Goal: Register for event/course

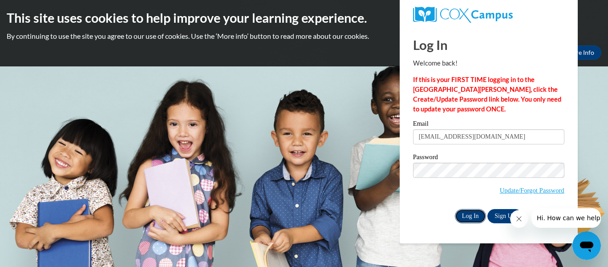
click at [480, 214] on input "Log In" at bounding box center [470, 216] width 31 height 14
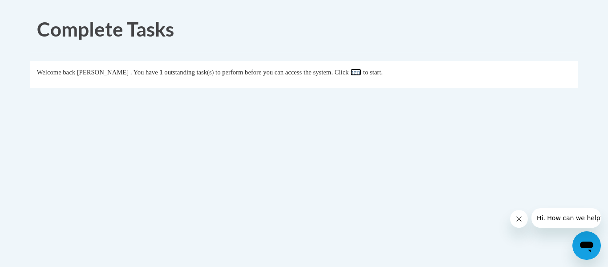
click at [362, 72] on link "here" at bounding box center [355, 72] width 11 height 7
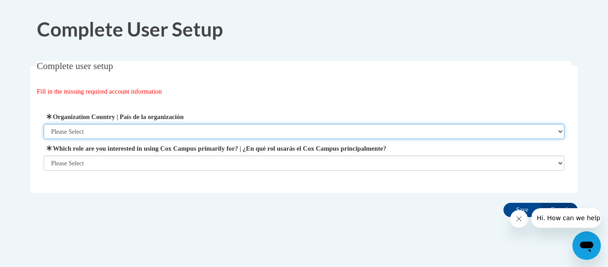
click at [257, 128] on select "Please Select United States | Estados Unidos Outside of the United States | Fue…" at bounding box center [304, 131] width 521 height 15
select select "ad49bcad-a171-4b2e-b99c-48b446064914"
click at [44, 124] on select "Please Select United States | Estados Unidos Outside of the United States | Fue…" at bounding box center [304, 131] width 521 height 15
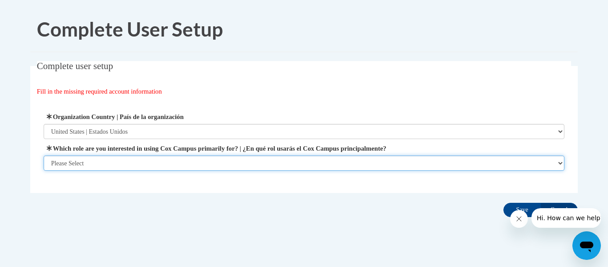
click at [119, 156] on select "Please Select College/University | Colegio/Universidad Community/Nonprofit Part…" at bounding box center [304, 162] width 521 height 15
select select "fbf2d438-af2f-41f8-98f1-81c410e29de3"
click at [44, 171] on select "Please Select College/University | Colegio/Universidad Community/Nonprofit Part…" at bounding box center [304, 162] width 521 height 15
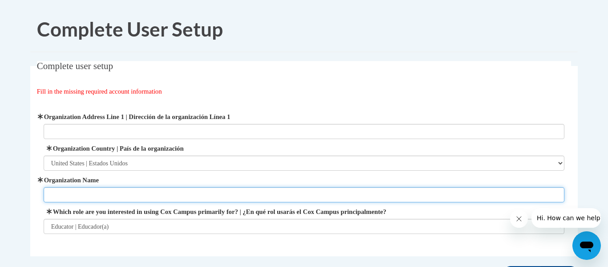
click at [231, 199] on input "Organization Name" at bounding box center [304, 194] width 521 height 15
click at [115, 198] on input "Nobl" at bounding box center [304, 194] width 521 height 15
type input "Noble public schools"
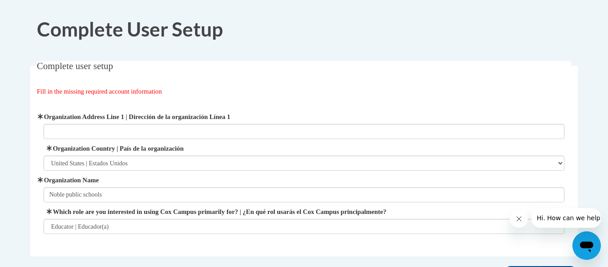
click at [593, 118] on body "Complete User Setup Complete user setup Fill in the missing required account in…" at bounding box center [304, 171] width 608 height 343
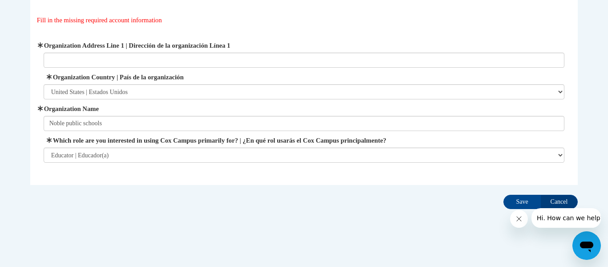
scroll to position [77, 0]
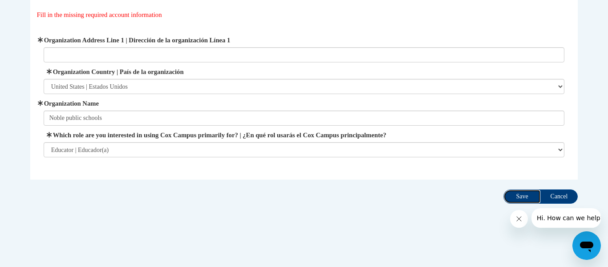
click at [526, 195] on input "Save" at bounding box center [522, 196] width 37 height 14
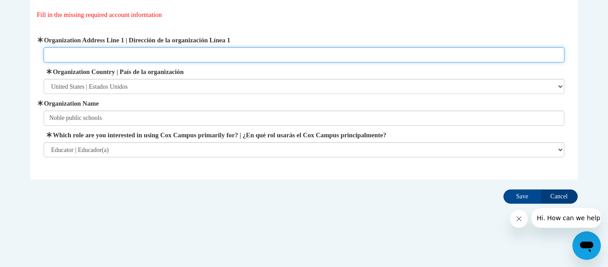
click at [106, 58] on input "Organization Address Line 1 | Dirección de la organización Línea 1" at bounding box center [304, 54] width 521 height 15
type input "Maguire Rd"
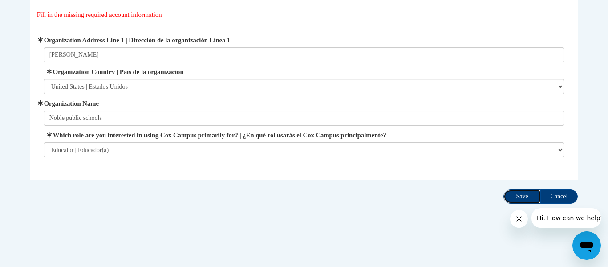
click at [520, 199] on input "Save" at bounding box center [522, 196] width 37 height 14
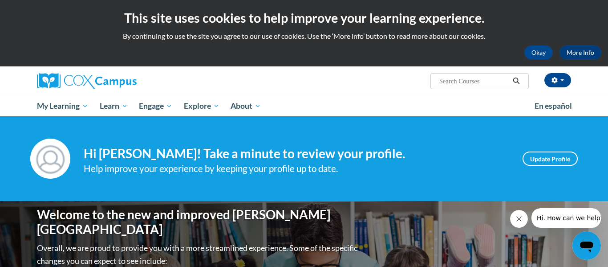
click at [278, 177] on div "Your profile Hi Brittany Parman! Take a minute to review your profile. Help imp…" at bounding box center [304, 158] width 561 height 40
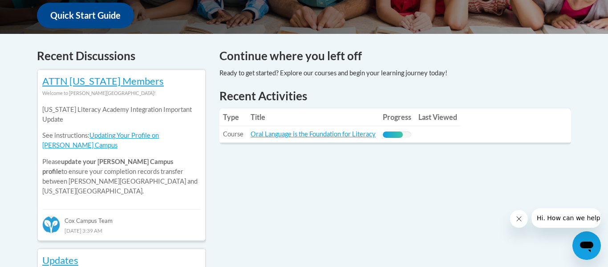
scroll to position [338, 0]
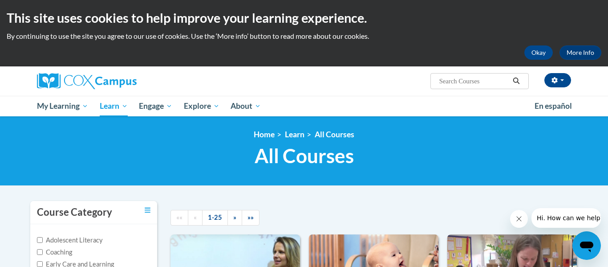
click at [411, 144] on h1 "All Courses All Courses" at bounding box center [304, 156] width 548 height 24
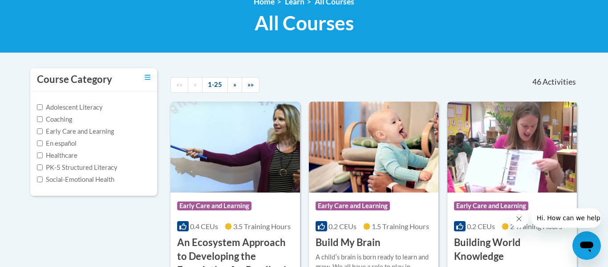
scroll to position [160, 0]
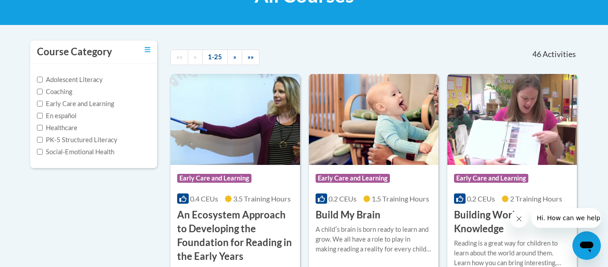
click at [419, 55] on div at bounding box center [391, 51] width 105 height 20
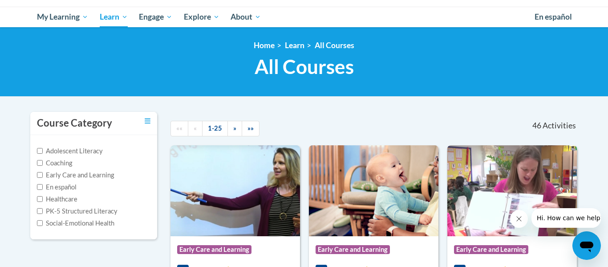
scroll to position [71, 0]
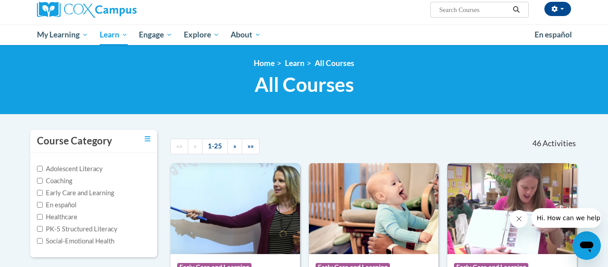
click at [472, 11] on input "Search..." at bounding box center [474, 9] width 71 height 11
type input "reading cmprehension"
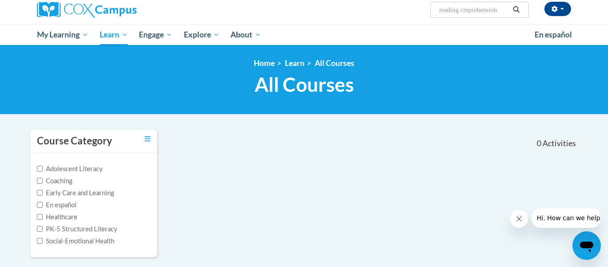
scroll to position [53, 0]
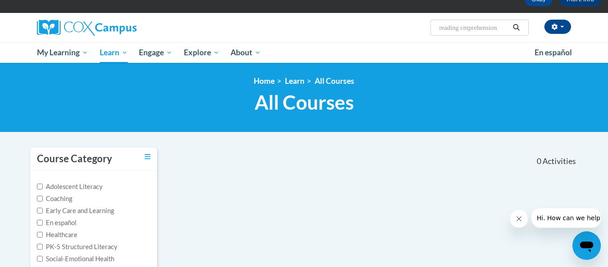
click at [466, 28] on input "reading cmprehension" at bounding box center [474, 27] width 71 height 11
type input "reading comprehension"
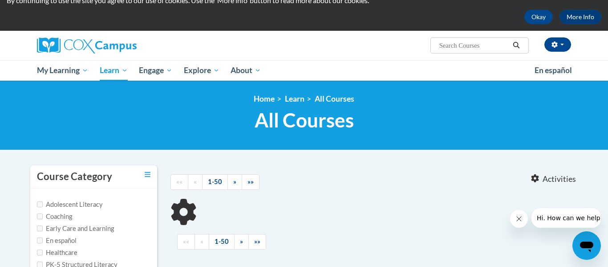
type input "reading comprehension"
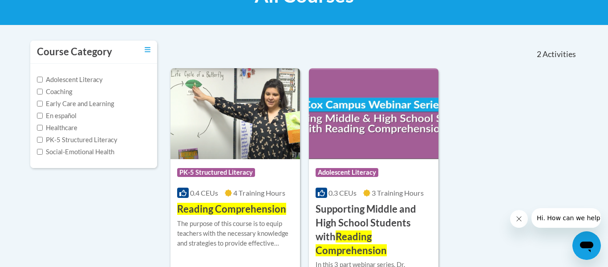
scroll to position [160, 0]
click at [253, 125] on img at bounding box center [236, 113] width 130 height 91
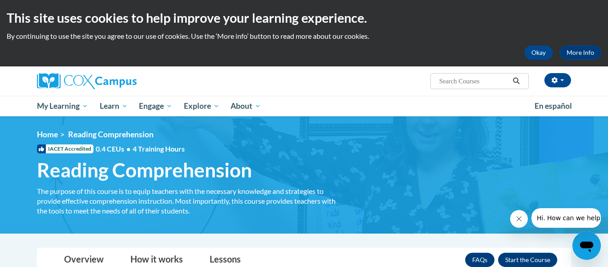
click at [348, 135] on ol "Home Reading Comprehension" at bounding box center [304, 135] width 534 height 10
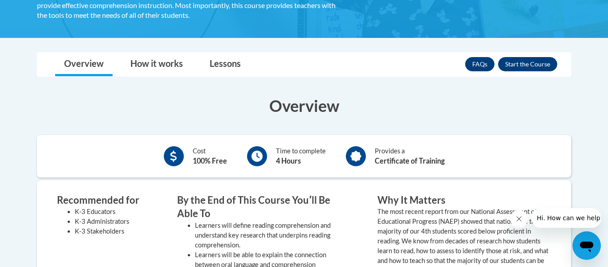
scroll to position [196, 0]
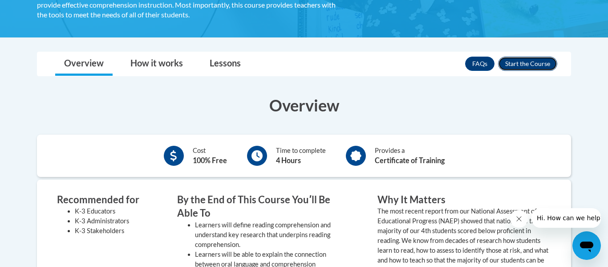
click at [531, 59] on button "Enroll" at bounding box center [527, 64] width 59 height 14
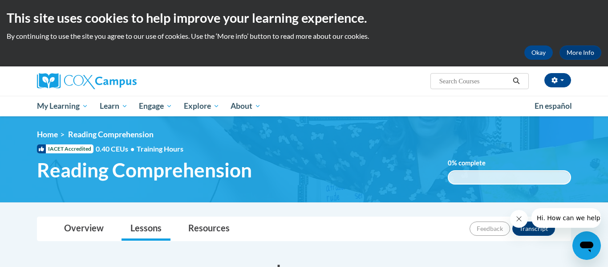
click at [353, 148] on div "<en>Home</en><fr>Accueil</fr><de>Zuhause</de><it>Casa</it><es>Casa</es><pt>Casa…" at bounding box center [304, 159] width 561 height 59
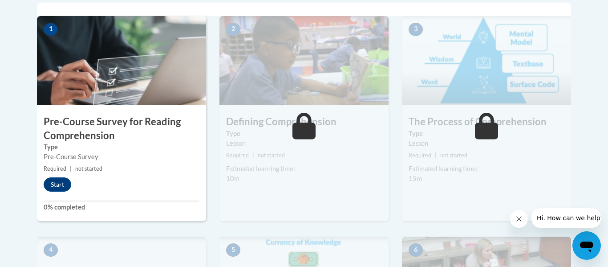
scroll to position [321, 0]
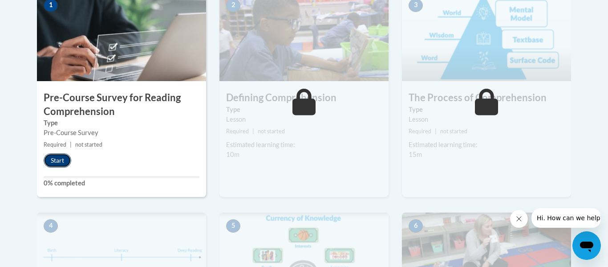
click at [56, 164] on button "Start" at bounding box center [58, 160] width 28 height 14
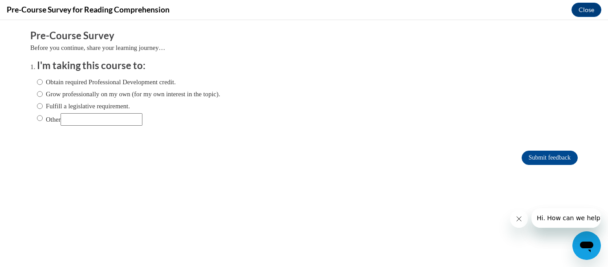
scroll to position [0, 0]
click at [39, 84] on input "Obtain required Professional Development credit." at bounding box center [40, 82] width 6 height 10
radio input "true"
click at [538, 153] on input "Submit feedback" at bounding box center [550, 157] width 56 height 14
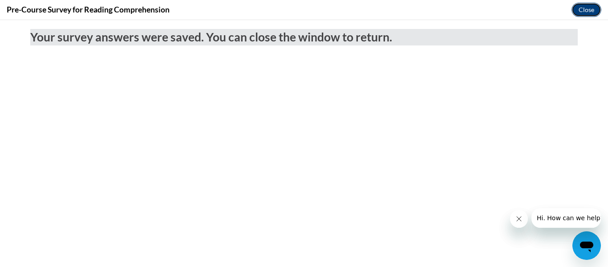
click at [578, 12] on button "Close" at bounding box center [587, 10] width 30 height 14
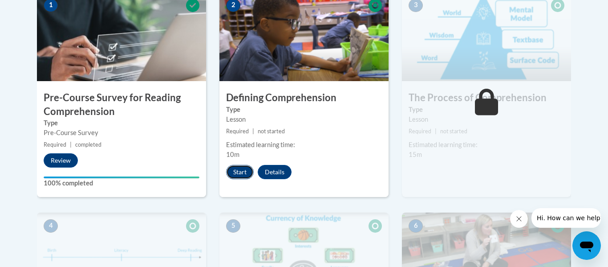
click at [233, 169] on button "Start" at bounding box center [240, 172] width 28 height 14
